Goal: Book appointment/travel/reservation

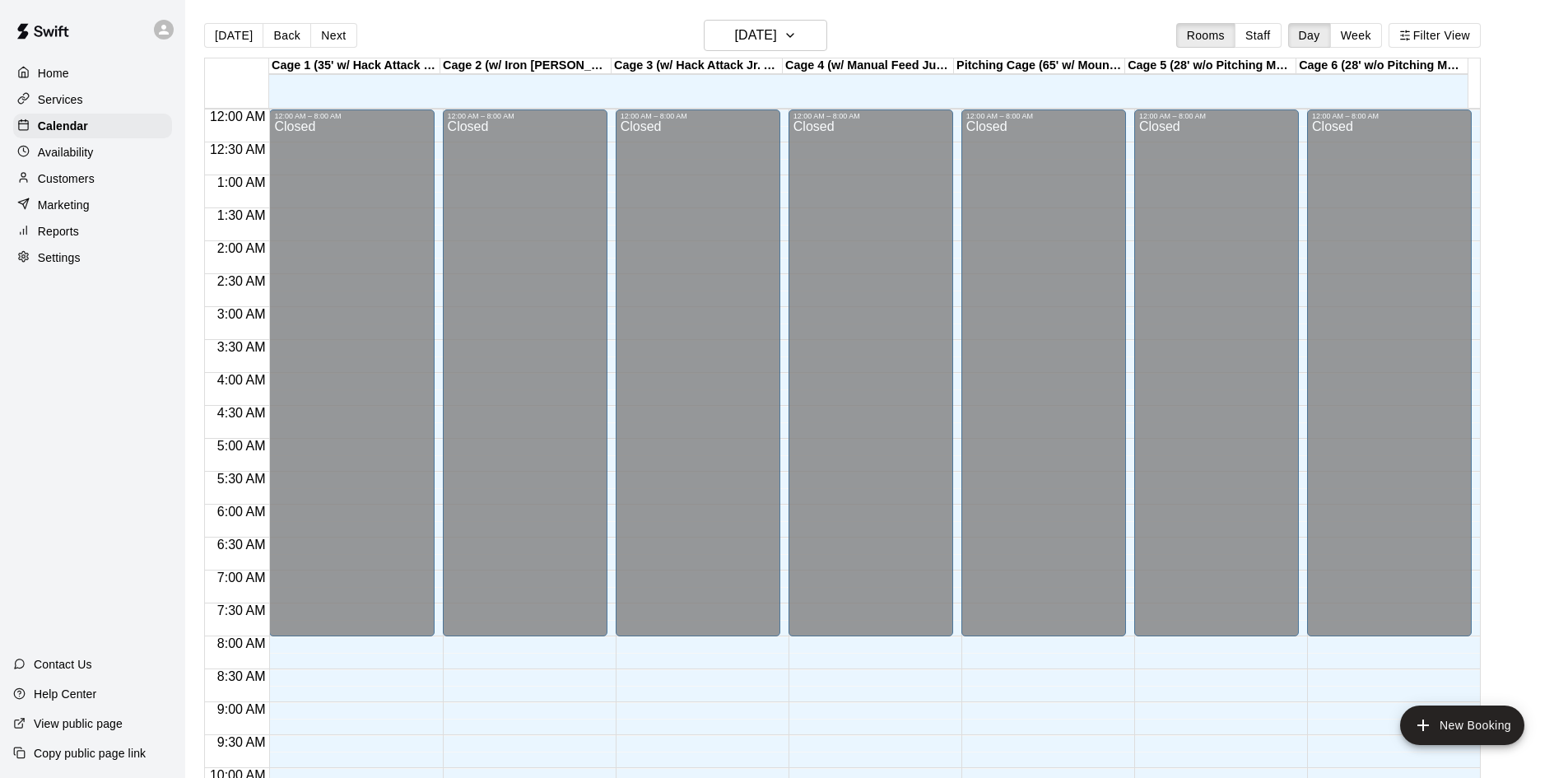
scroll to position [424, 0]
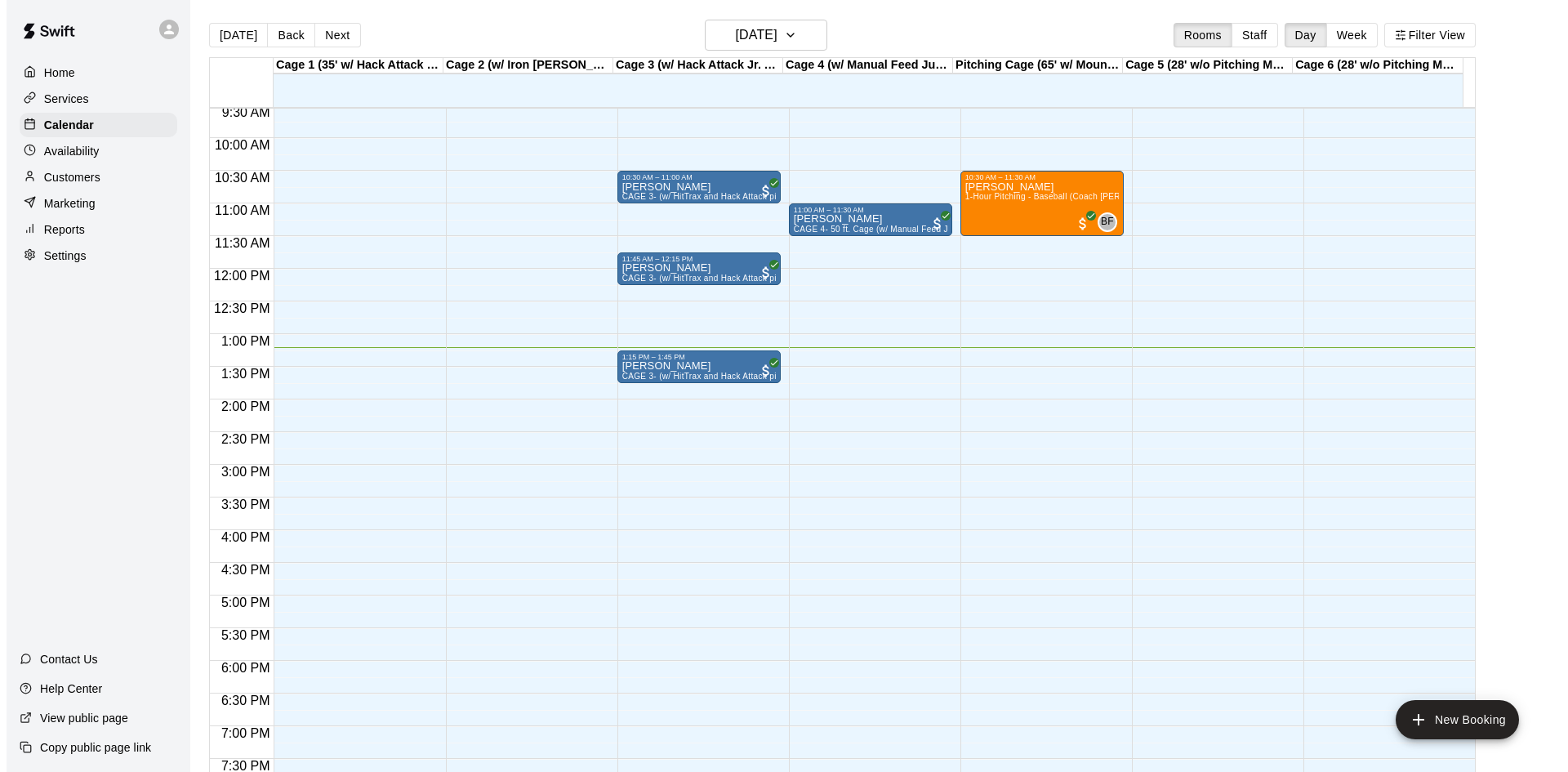
scroll to position [592, 0]
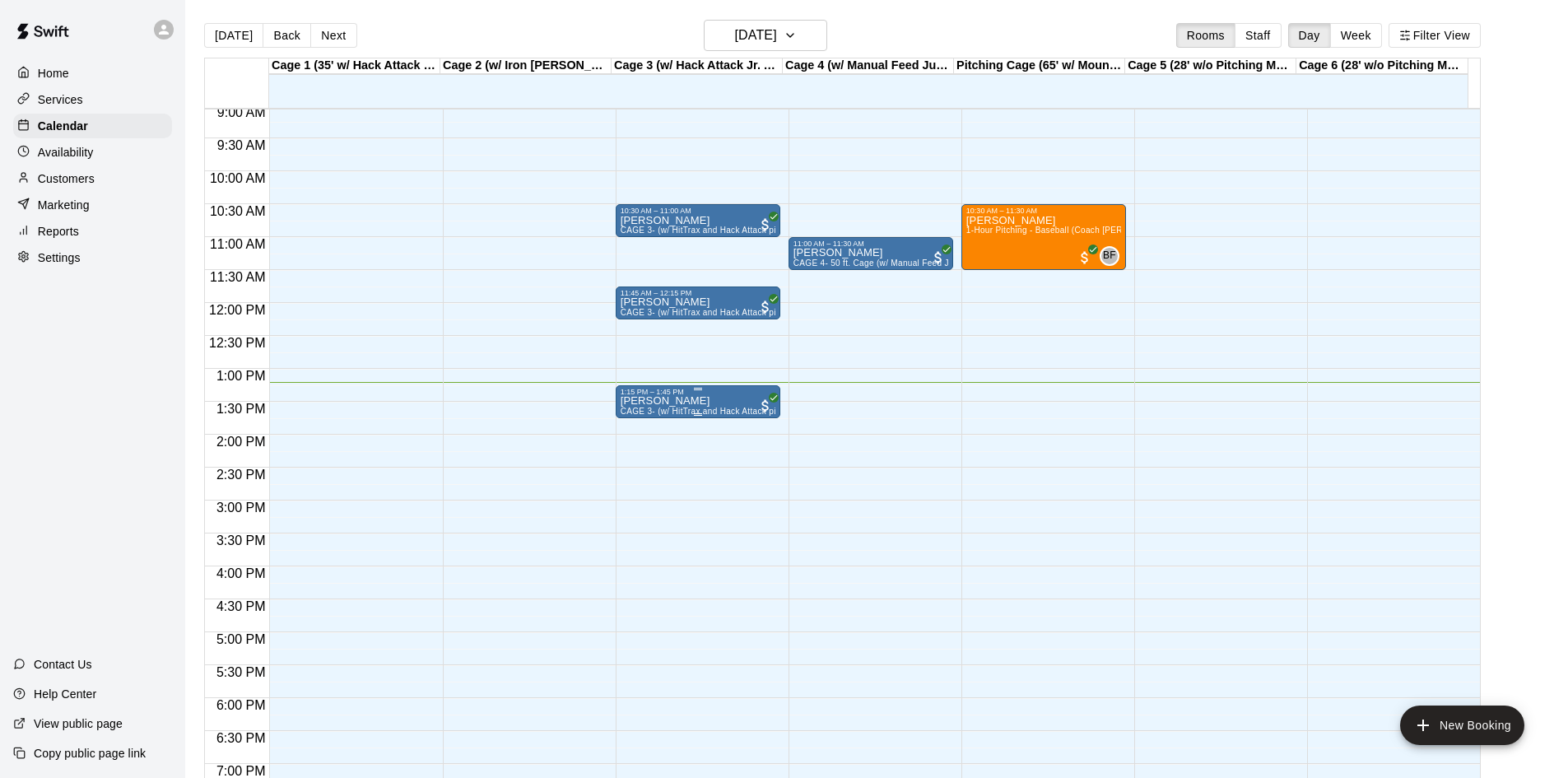
click at [684, 402] on div "[PERSON_NAME] CAGE 3- (w/ HitTrax and Hack Attack pitching Machine)- BASEBALL" at bounding box center [698, 785] width 155 height 778
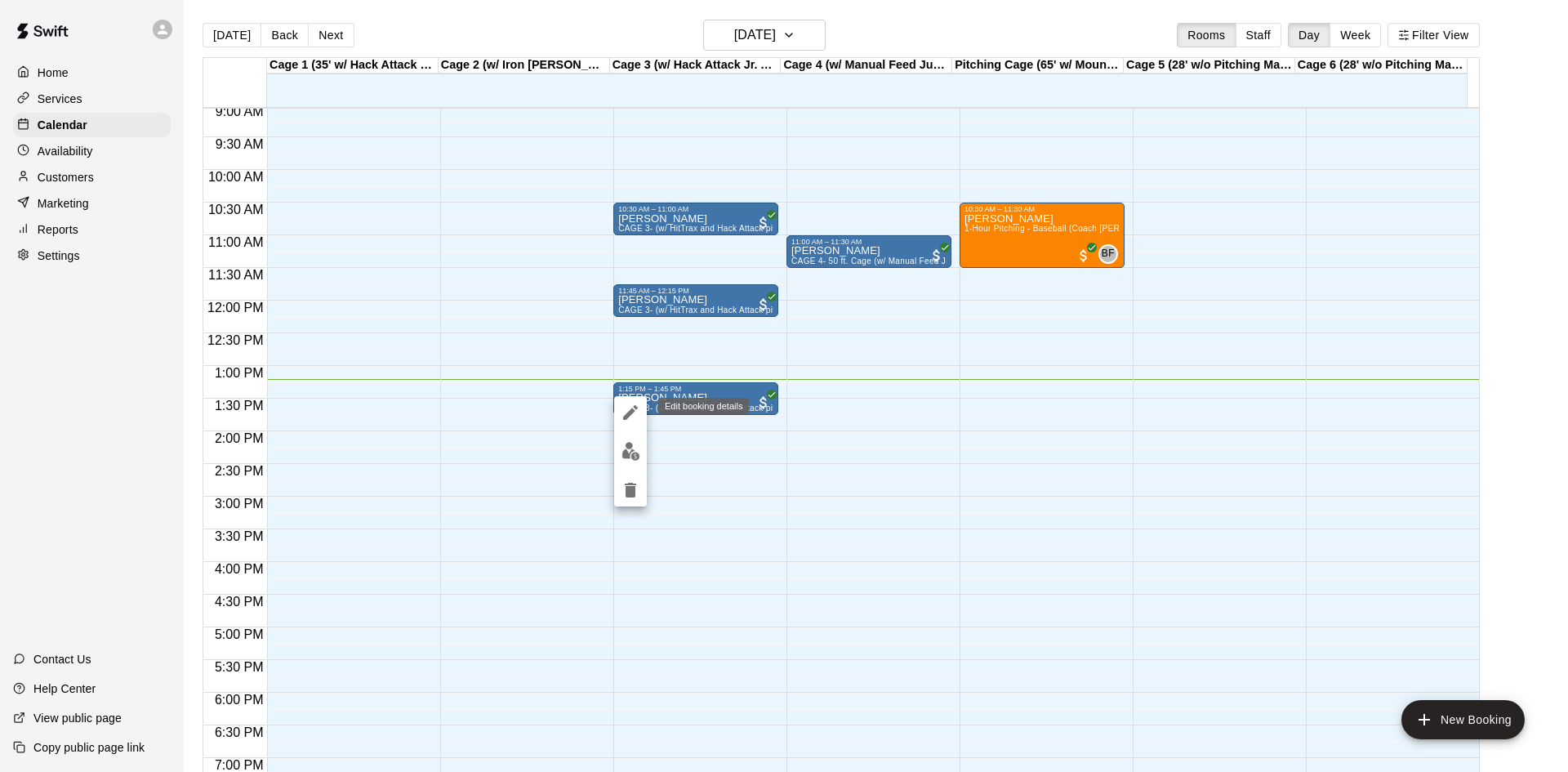
click at [622, 413] on icon "edit" at bounding box center [631, 412] width 20 height 20
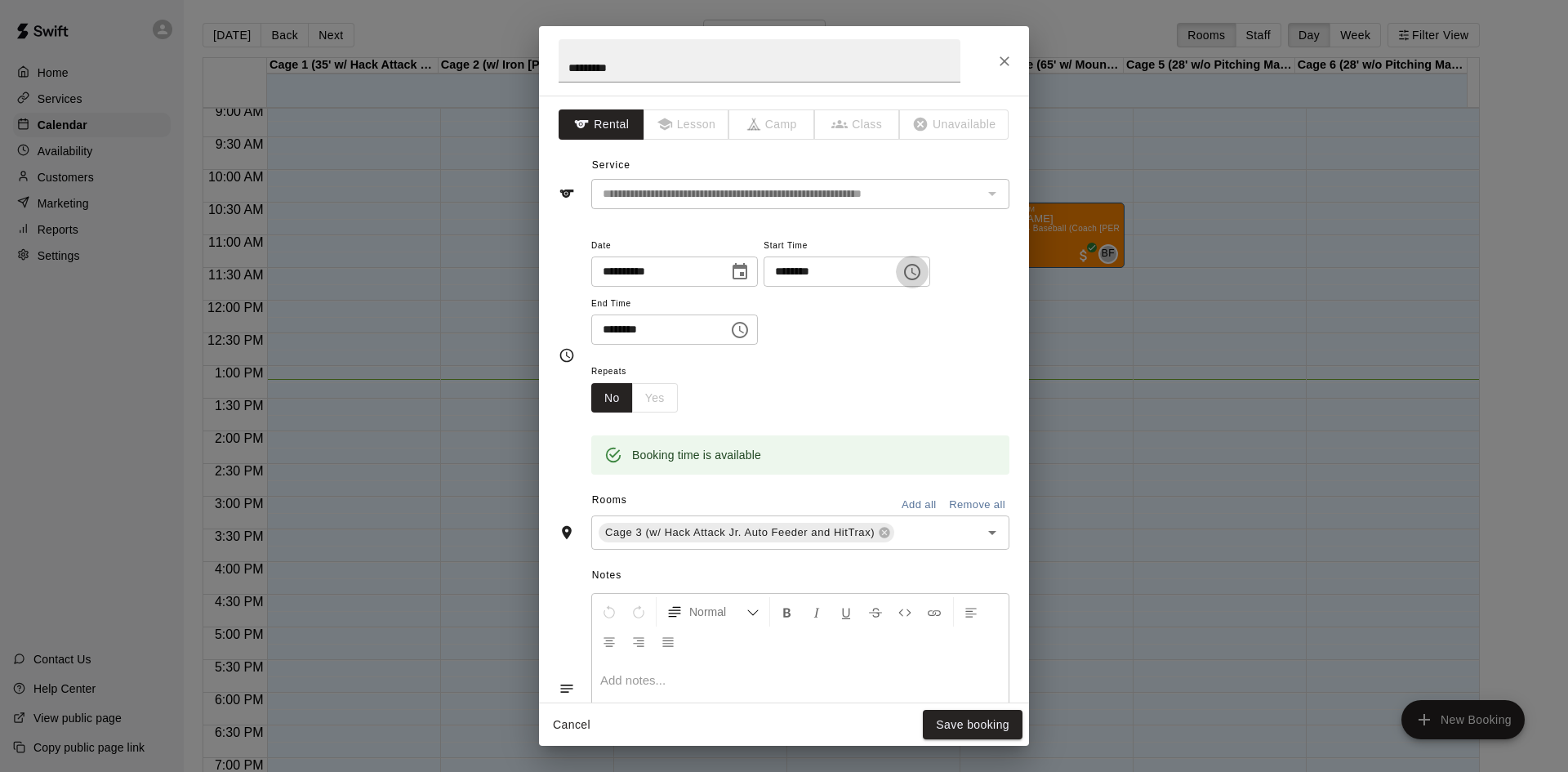
click at [923, 276] on icon "Choose time, selected time is 1:15 PM" at bounding box center [913, 272] width 20 height 20
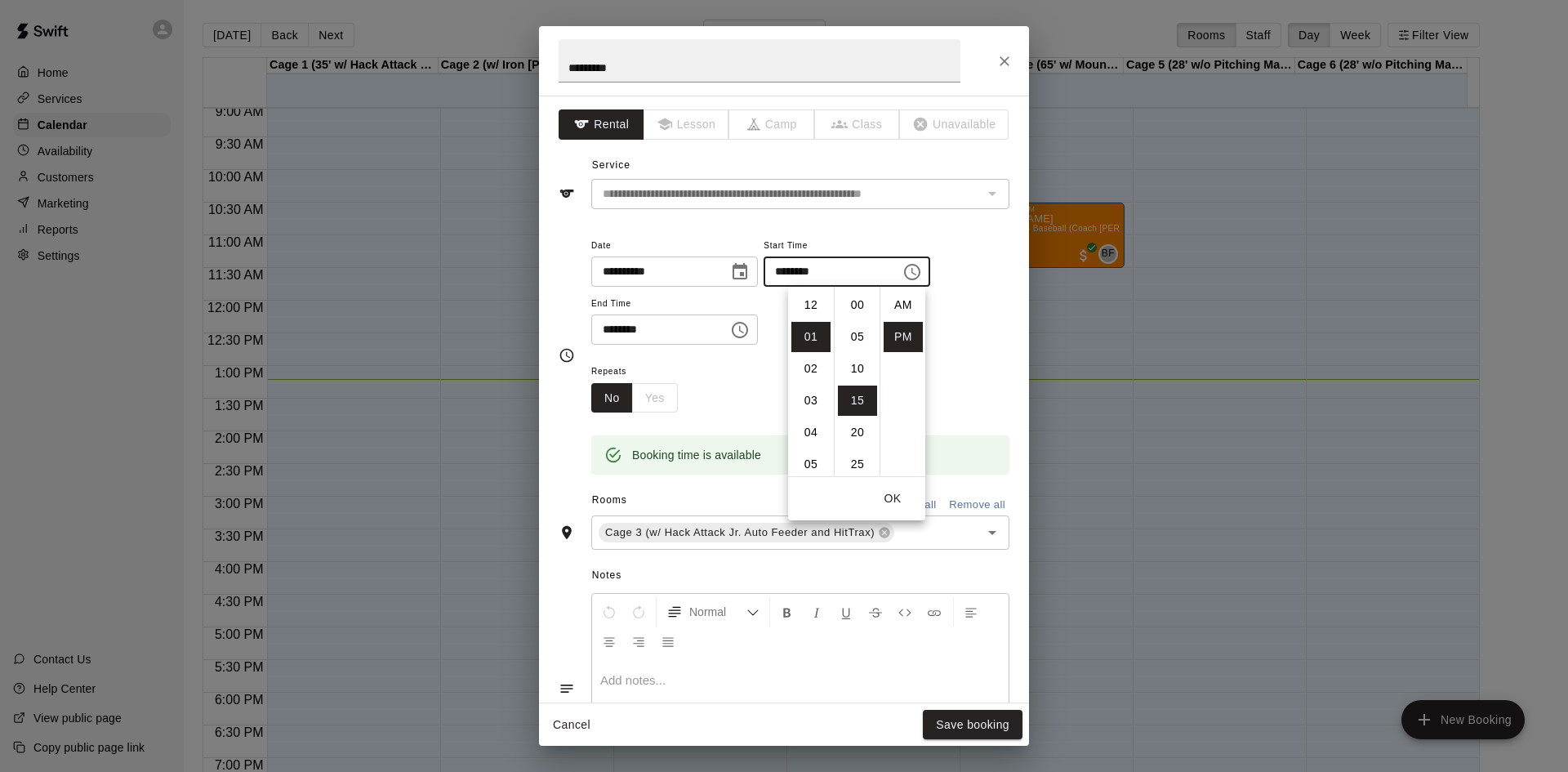
scroll to position [29, 0]
click at [852, 397] on li "30" at bounding box center [858, 400] width 39 height 30
type input "********"
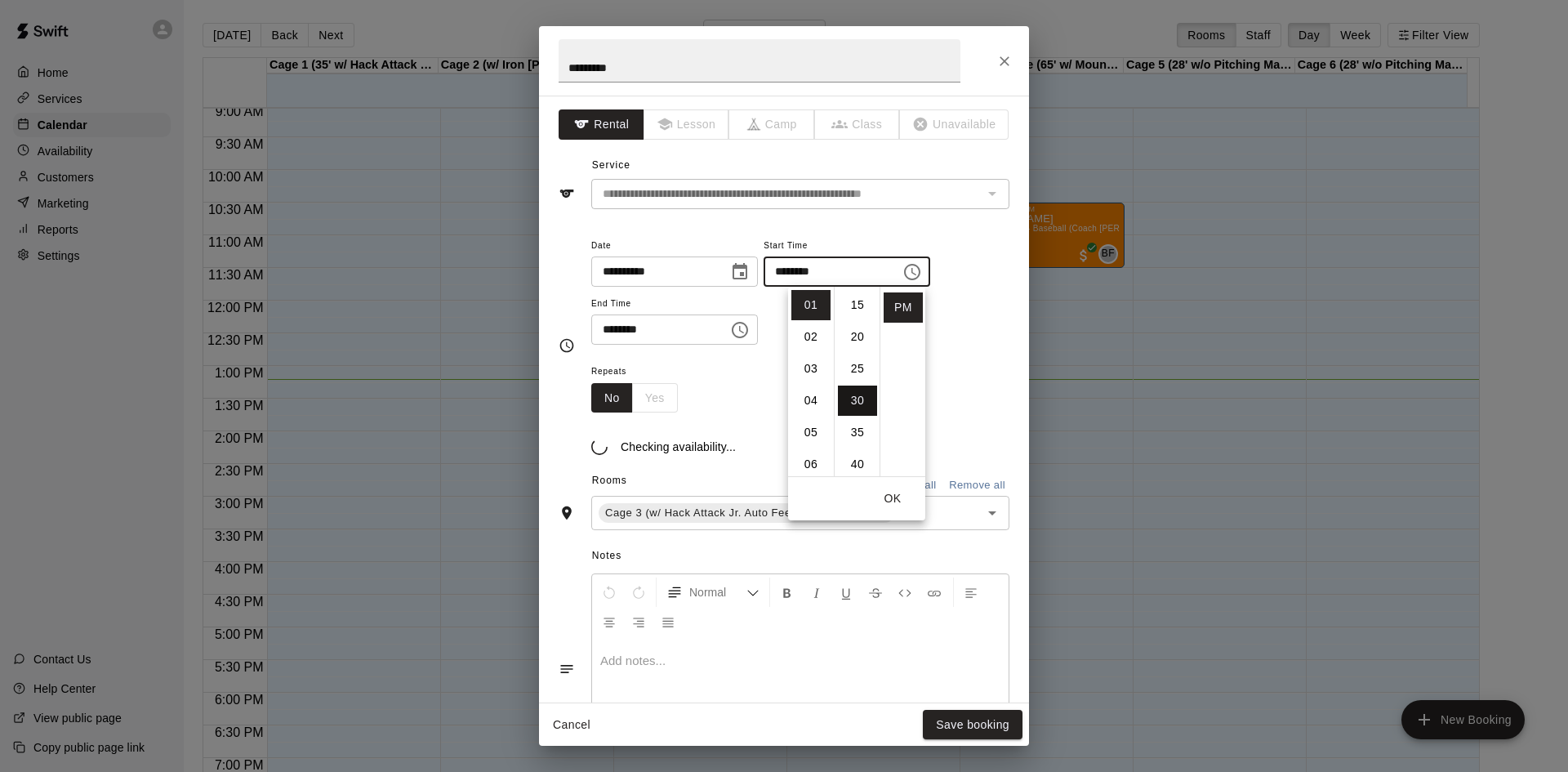
scroll to position [191, 0]
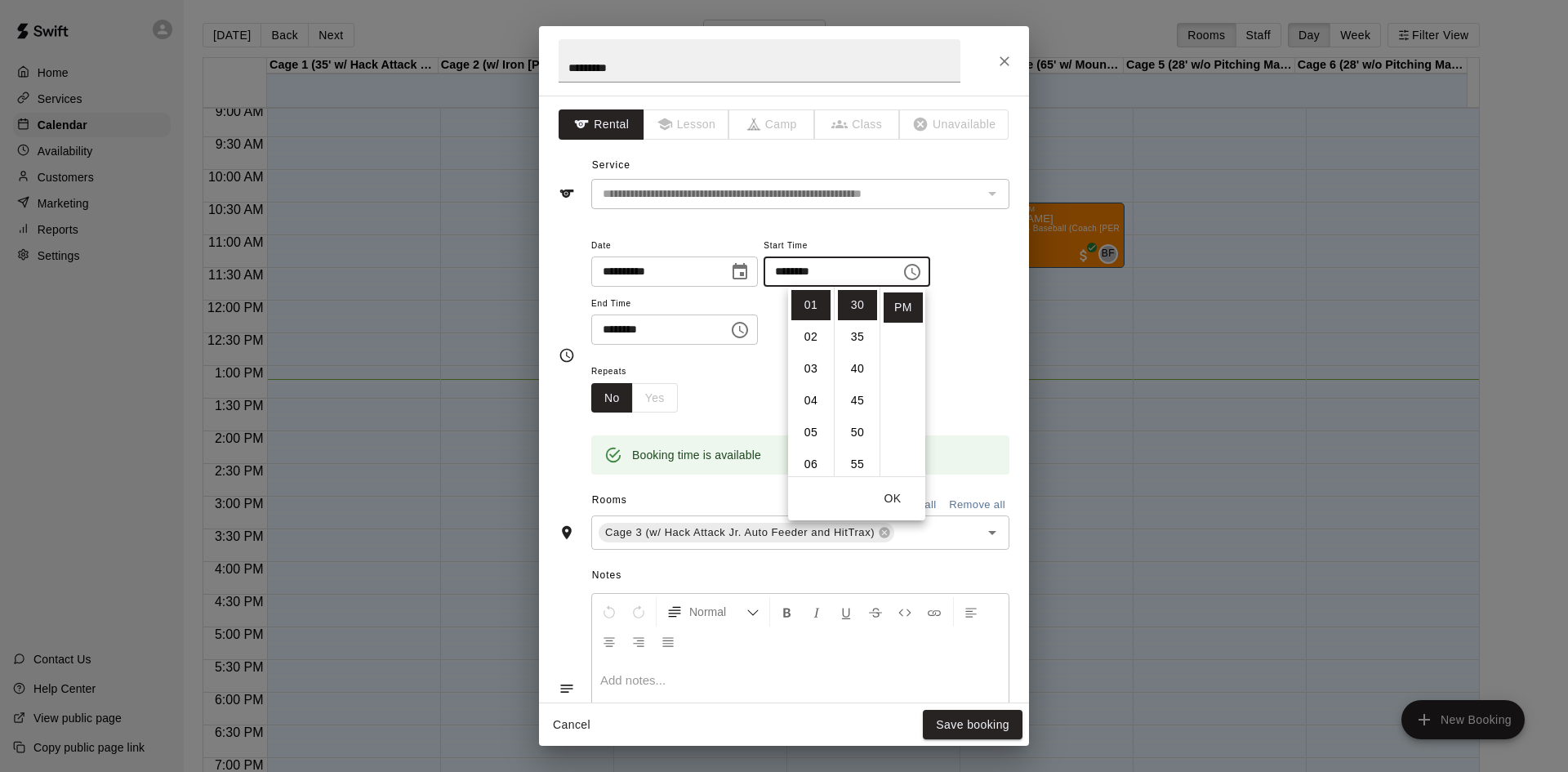
click at [750, 327] on icon "Choose time, selected time is 1:45 PM" at bounding box center [740, 330] width 20 height 20
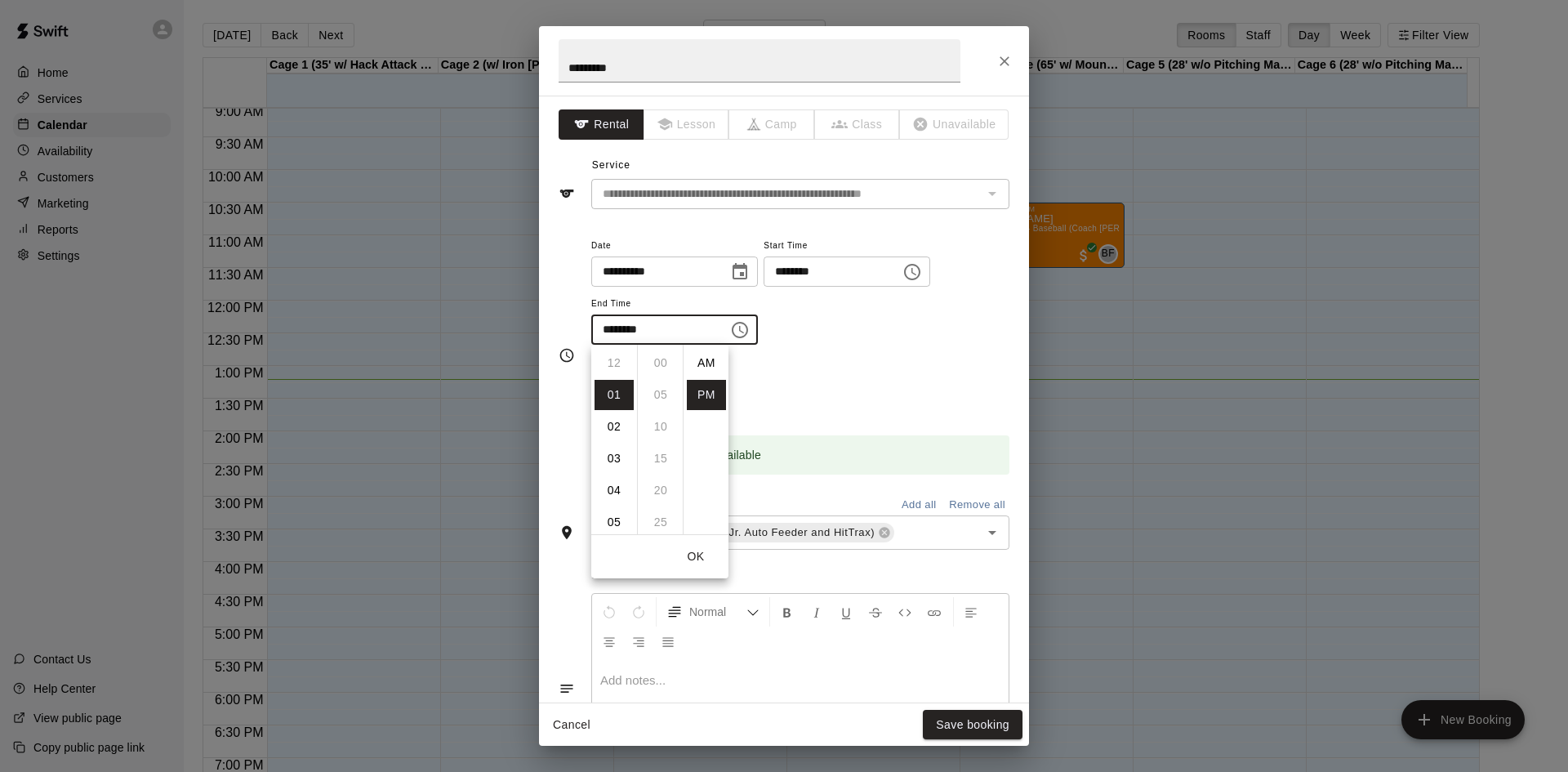
scroll to position [29, 0]
click at [620, 391] on li "02" at bounding box center [614, 394] width 39 height 30
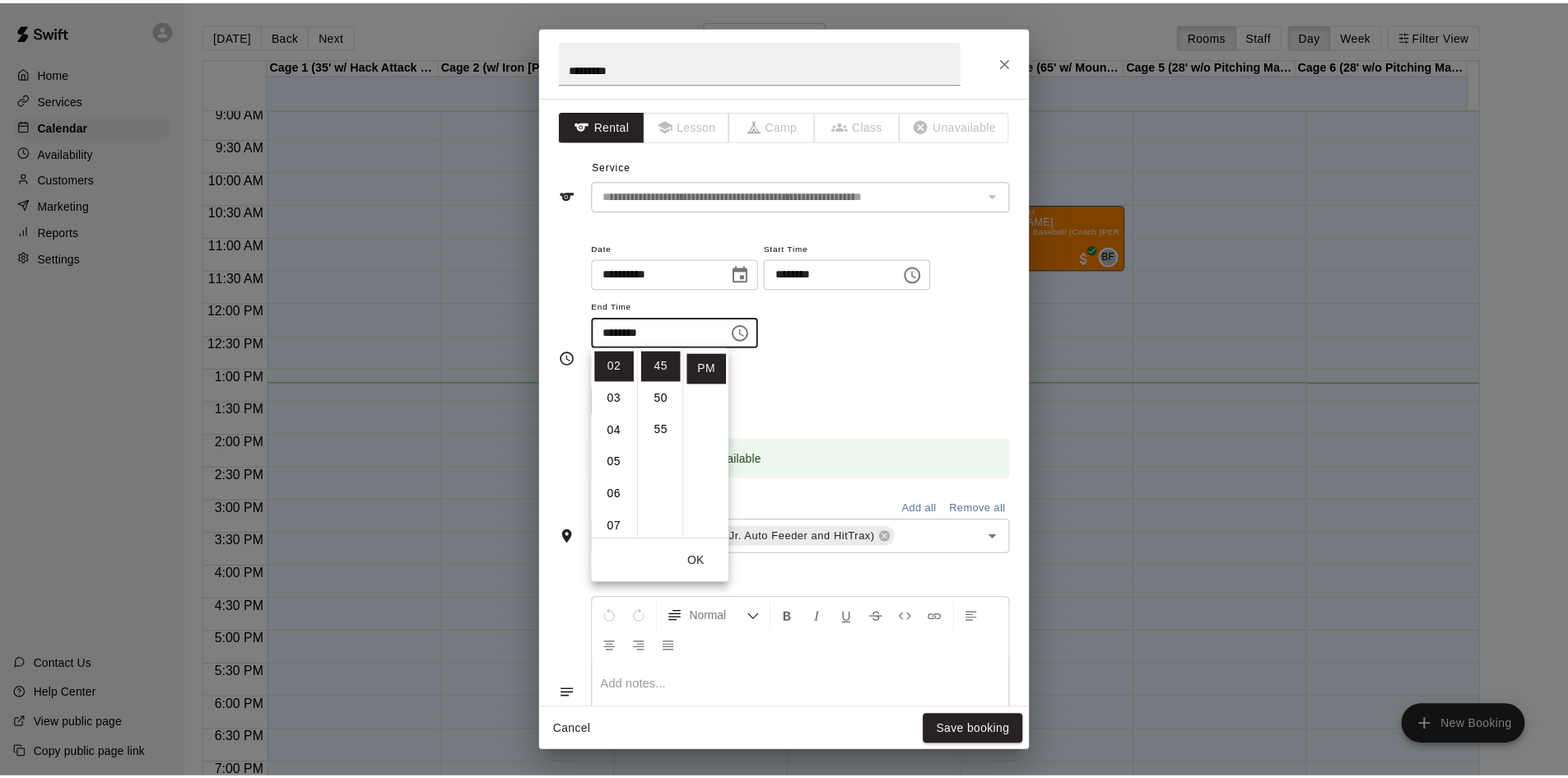
scroll to position [0, 0]
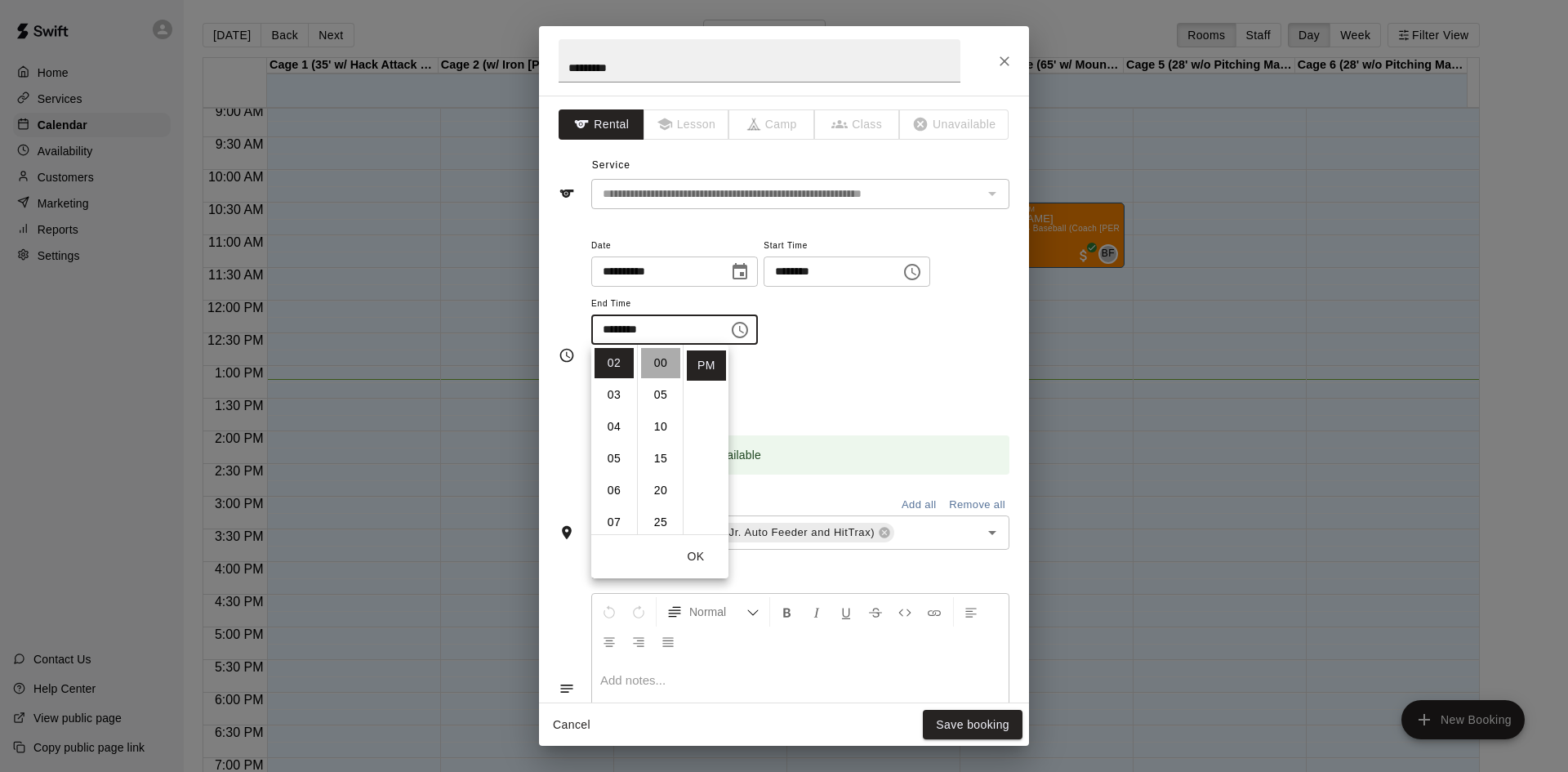
click at [653, 367] on li "00" at bounding box center [661, 362] width 39 height 30
type input "********"
click at [829, 368] on div "Repeats No Yes" at bounding box center [800, 386] width 418 height 52
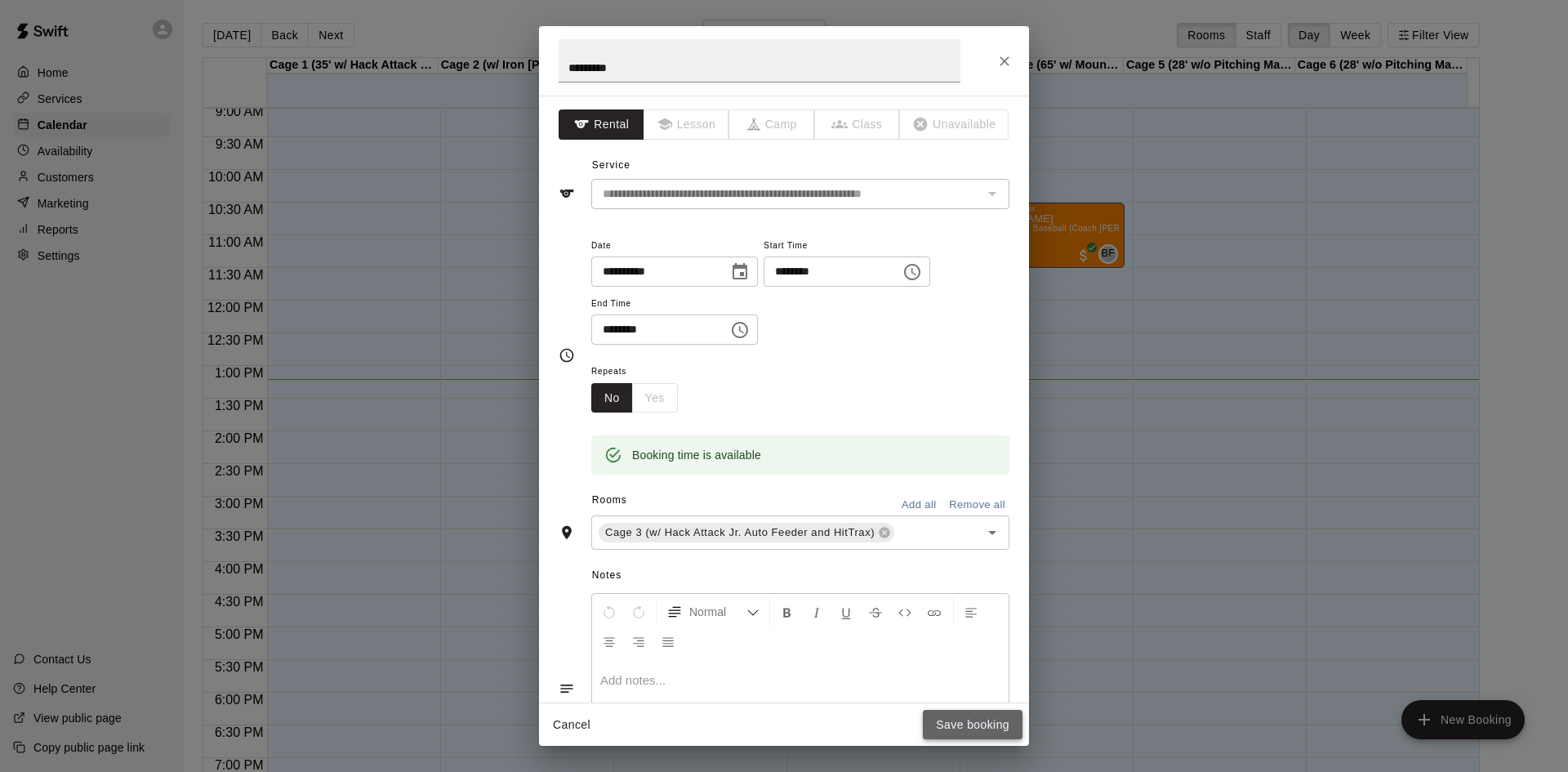
click at [964, 722] on button "Save booking" at bounding box center [973, 725] width 100 height 30
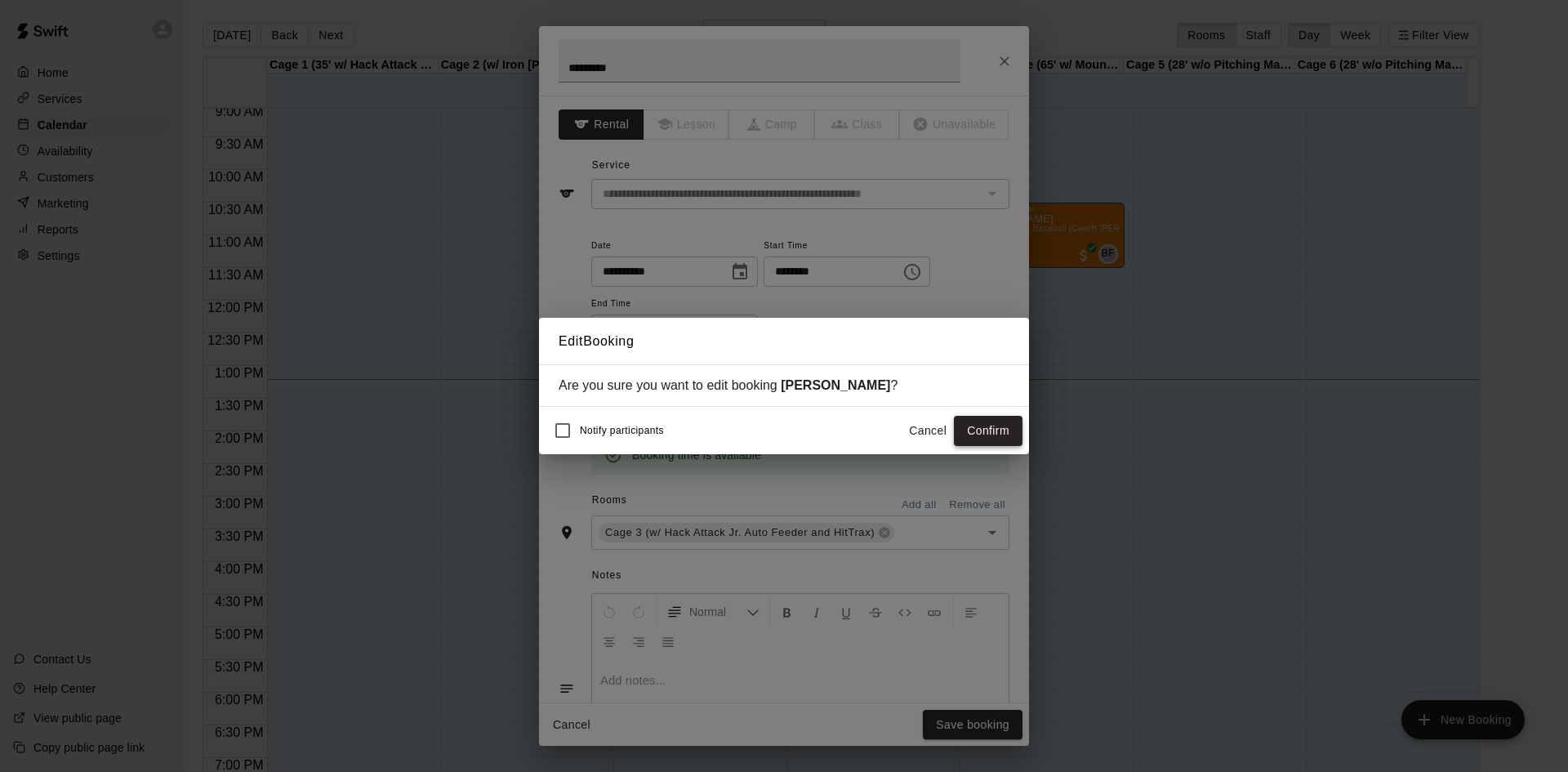
click at [974, 434] on button "Confirm" at bounding box center [988, 430] width 69 height 30
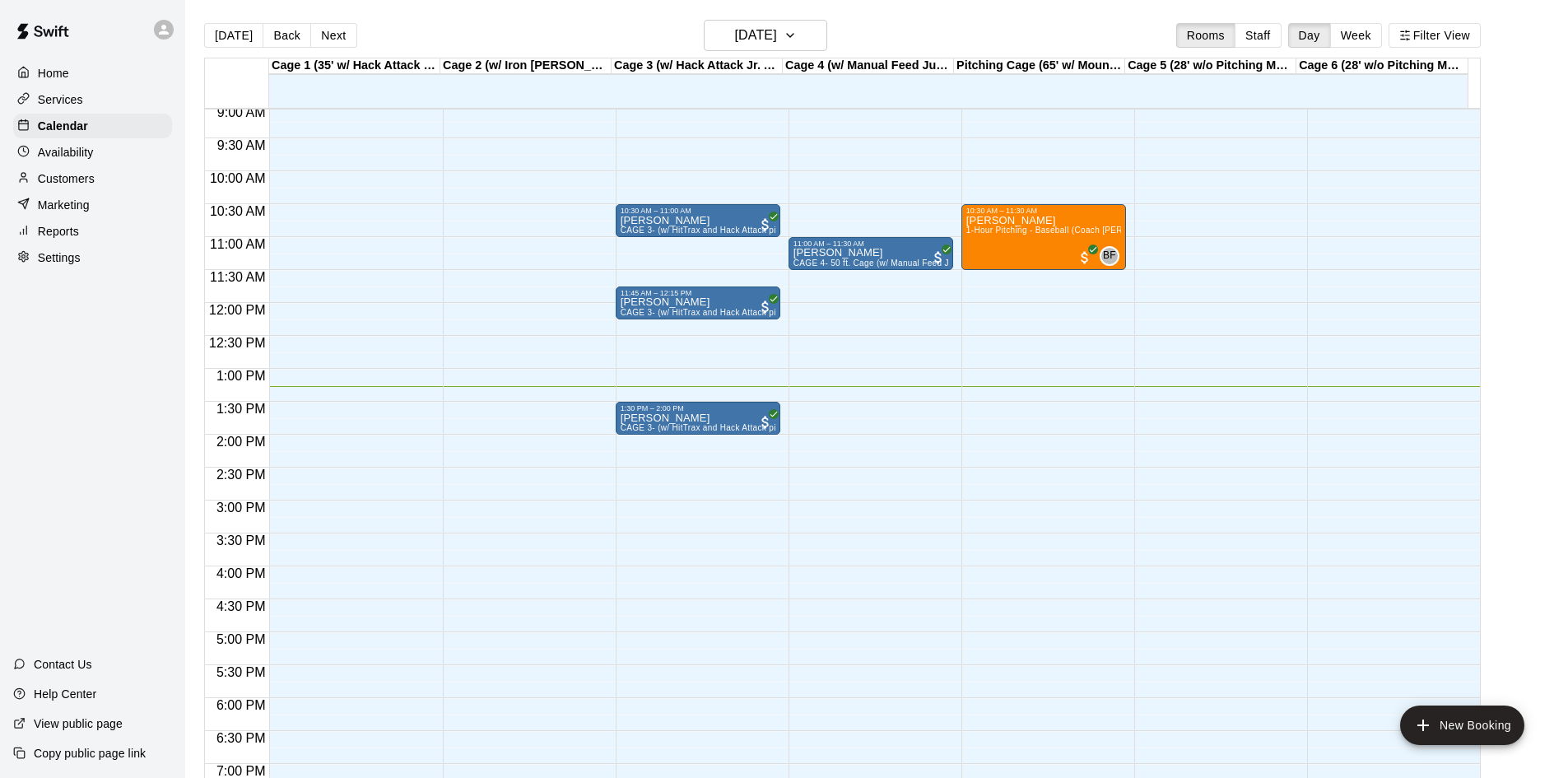
click at [954, 49] on div "[DATE] Back [DATE][DATE] Rooms Staff Day Week Filter View" at bounding box center [843, 39] width 1277 height 38
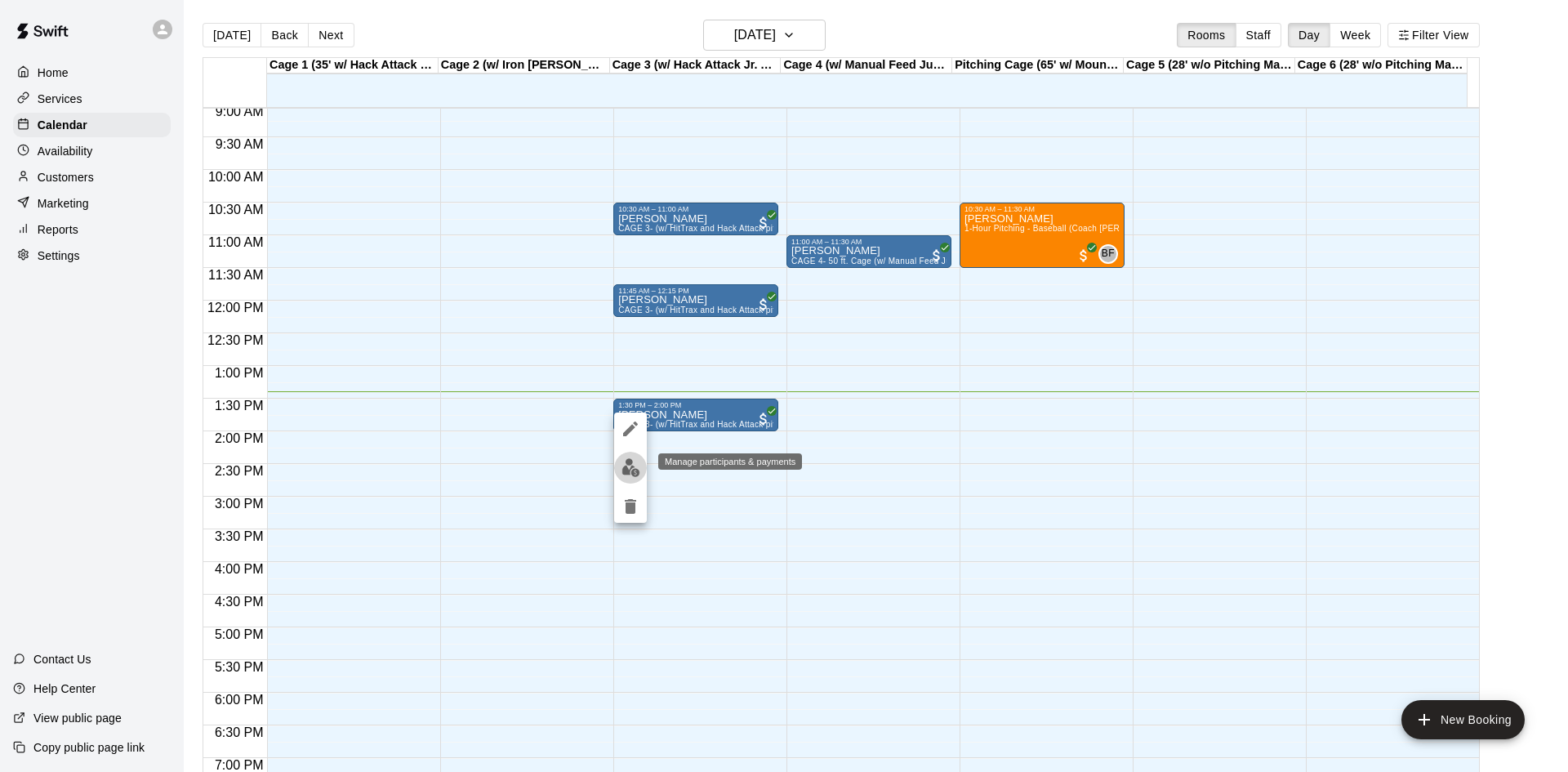
click at [634, 468] on img "edit" at bounding box center [631, 467] width 19 height 19
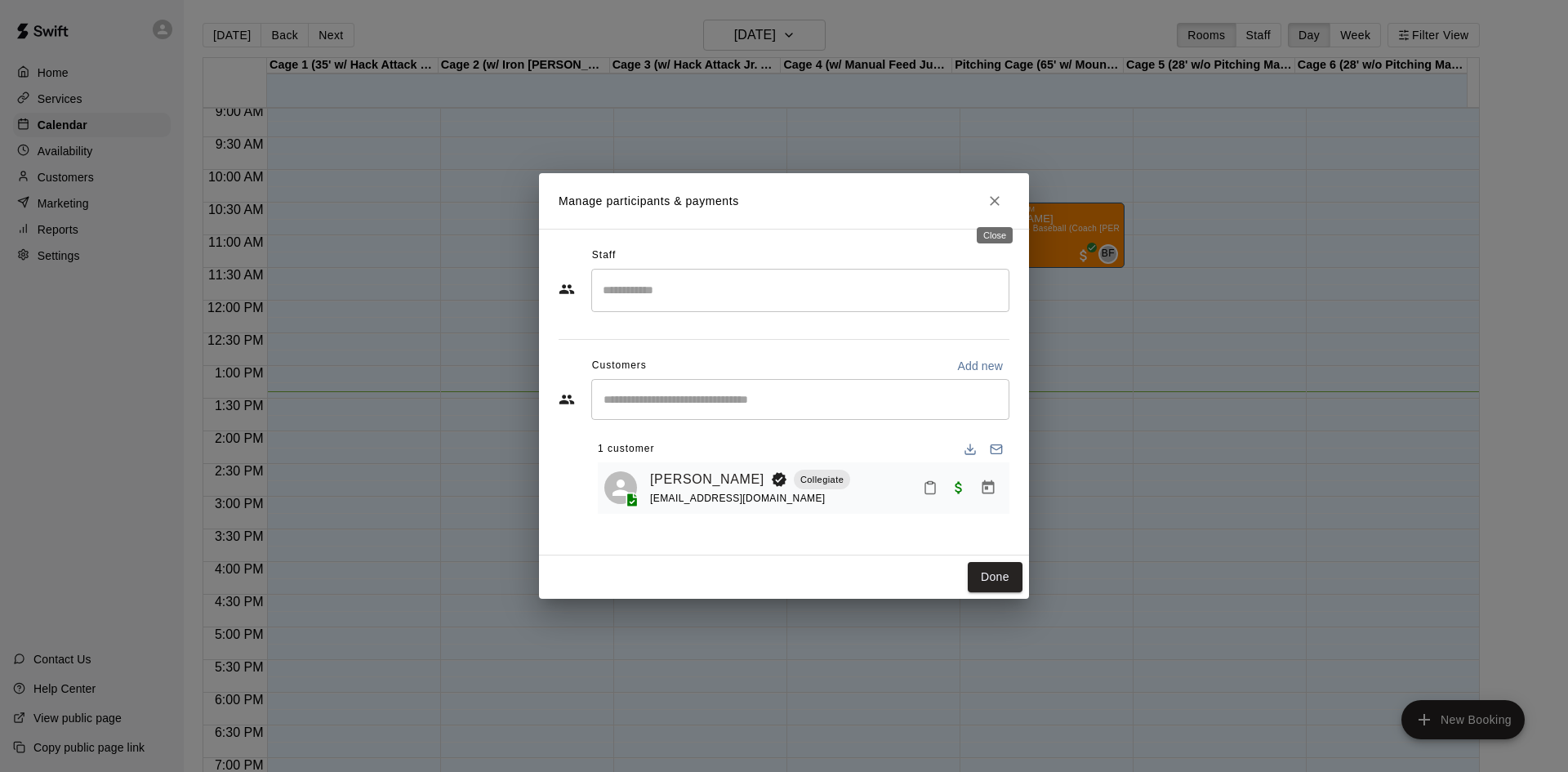
drag, startPoint x: 992, startPoint y: 202, endPoint x: 978, endPoint y: 201, distance: 14.0
click at [992, 202] on icon "Close" at bounding box center [995, 201] width 16 height 16
